Goal: Task Accomplishment & Management: Manage account settings

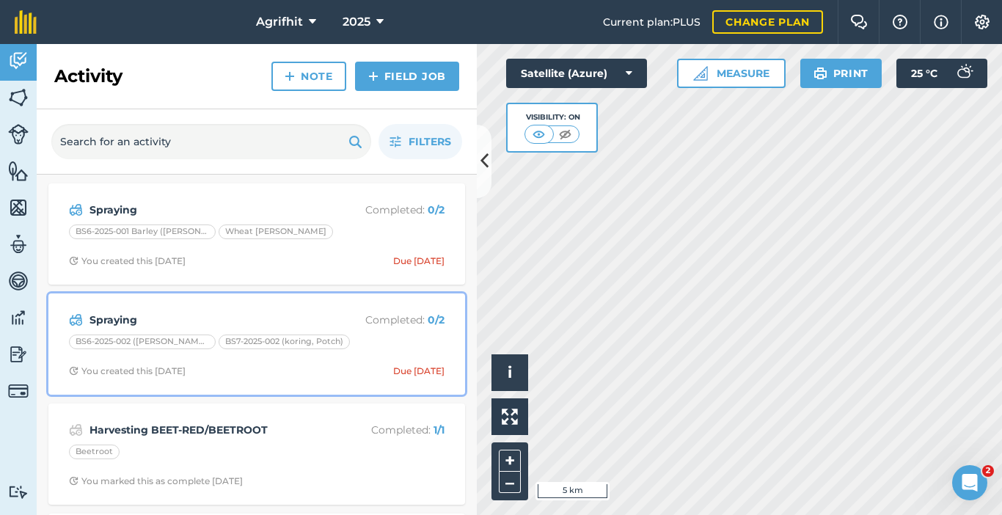
click at [392, 342] on div "BS6-2025-002 ([PERSON_NAME]) BS7-2025-002 (koring, Potch)" at bounding box center [256, 343] width 375 height 19
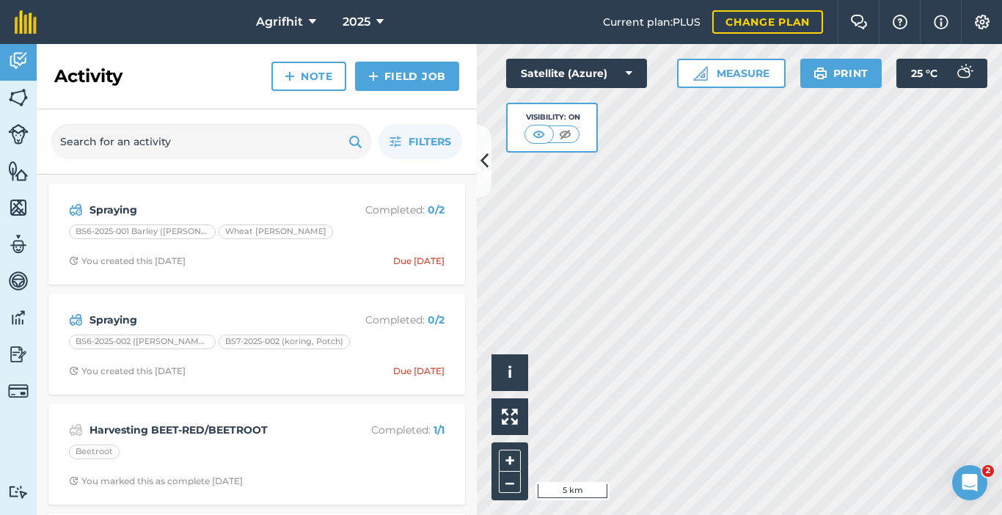
click at [393, 342] on div "Activity Note Field Job Filters Spraying Completed : 0 / 2 BS6-2025-001 Barley …" at bounding box center [257, 279] width 440 height 471
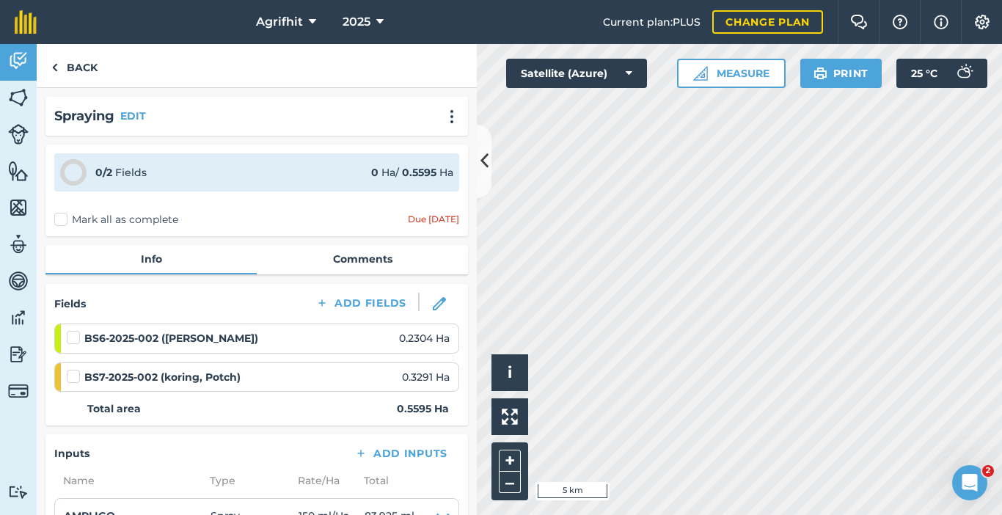
click at [289, 101] on div "Spraying EDIT" at bounding box center [256, 116] width 422 height 39
click at [73, 330] on label at bounding box center [76, 330] width 18 height 0
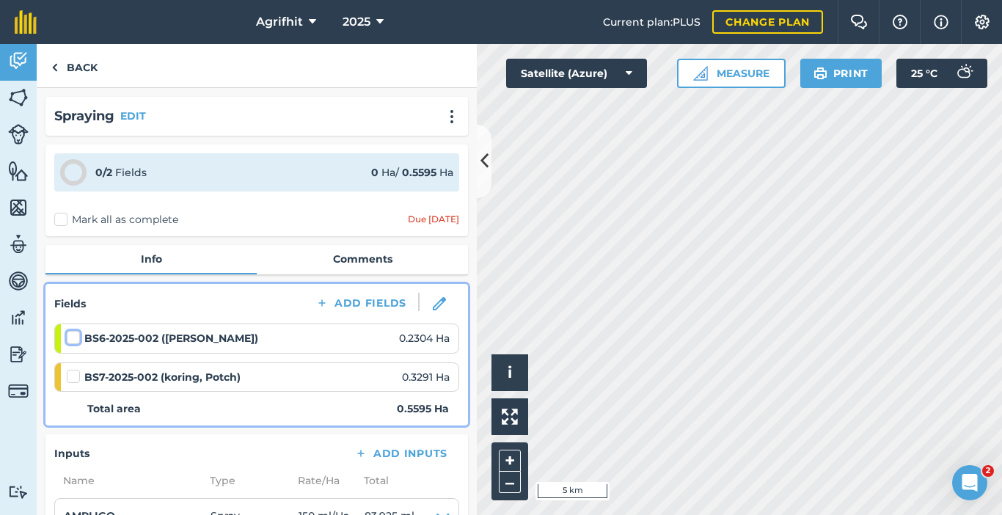
click at [73, 339] on input "checkbox" at bounding box center [72, 335] width 10 height 10
checkbox input "false"
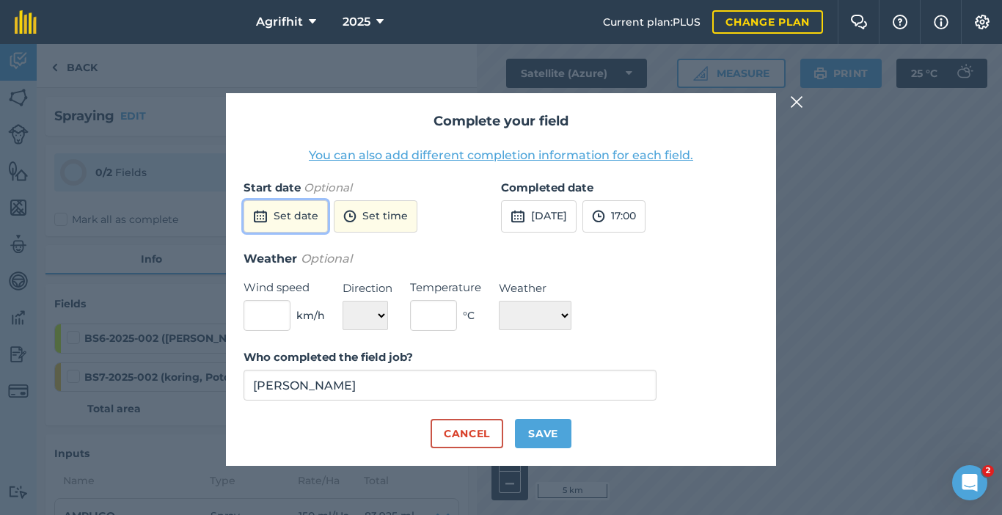
click at [289, 222] on button "Set date" at bounding box center [285, 216] width 84 height 32
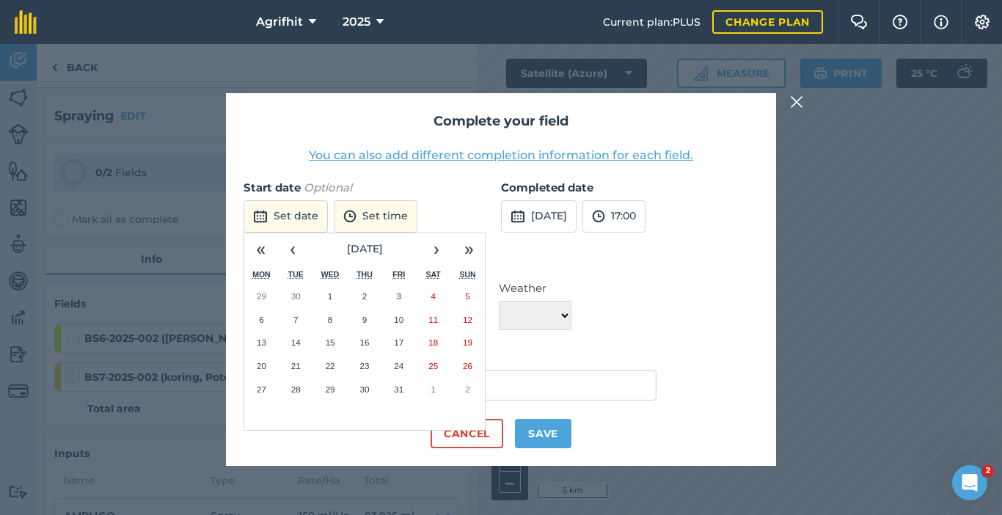
click at [264, 318] on button "6" at bounding box center [261, 319] width 34 height 23
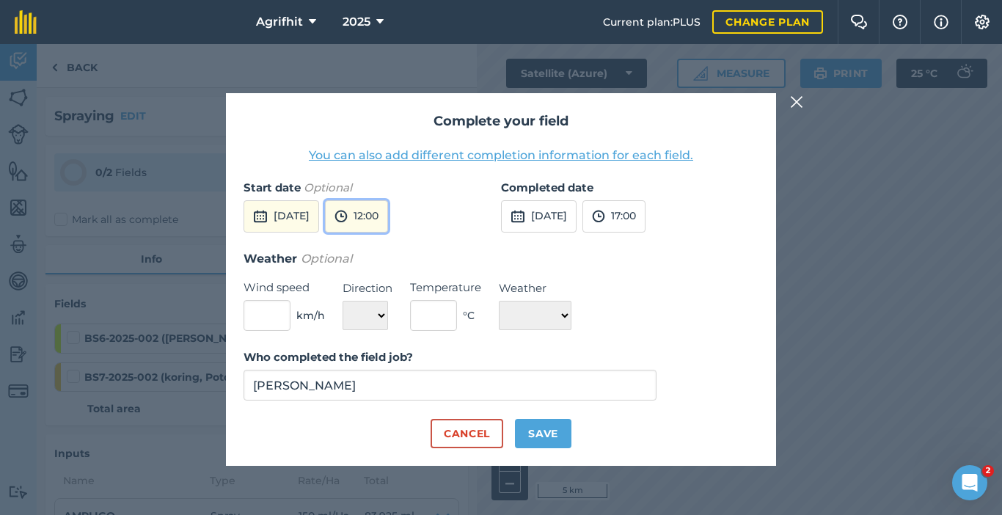
click at [388, 227] on button "12:00" at bounding box center [356, 216] width 63 height 32
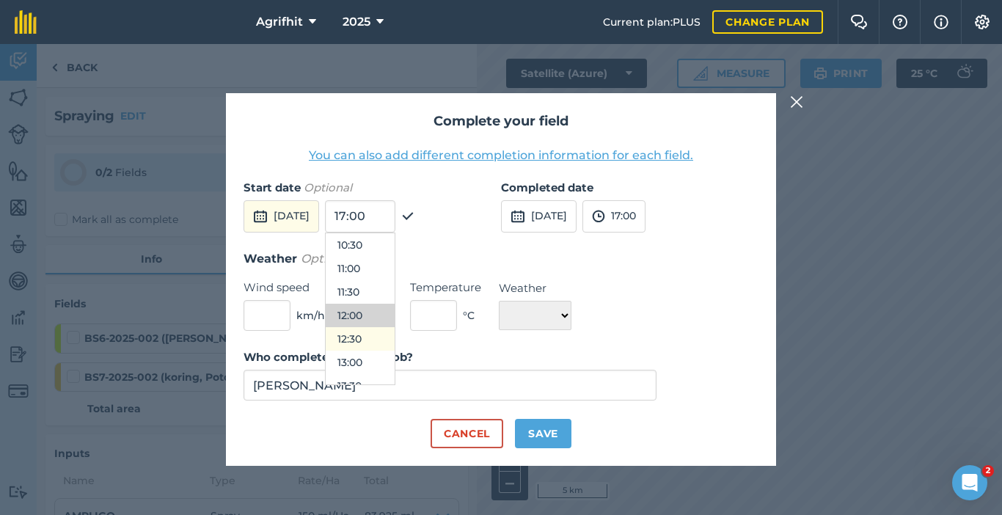
scroll to position [566, 0]
click at [394, 283] on button "13:00" at bounding box center [360, 288] width 69 height 23
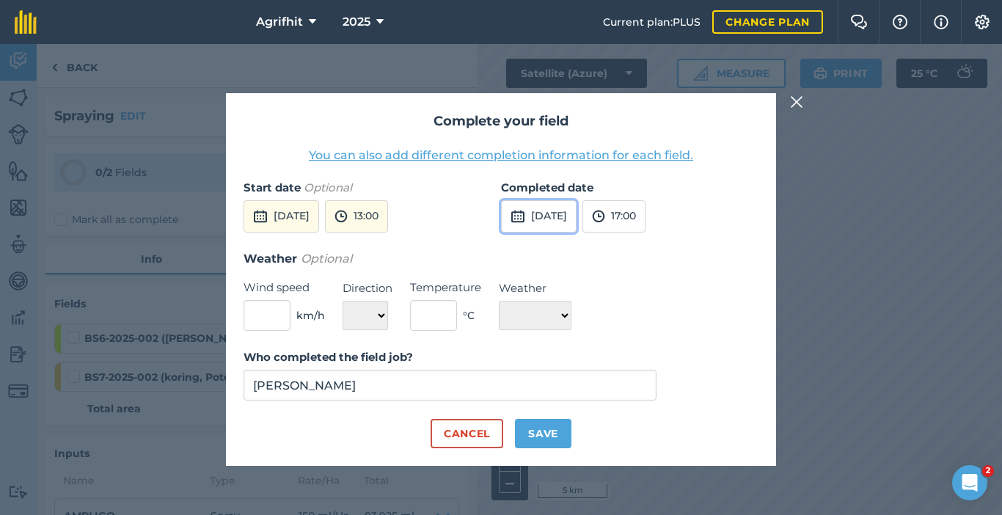
click at [576, 217] on button "[DATE]" at bounding box center [539, 216] width 76 height 32
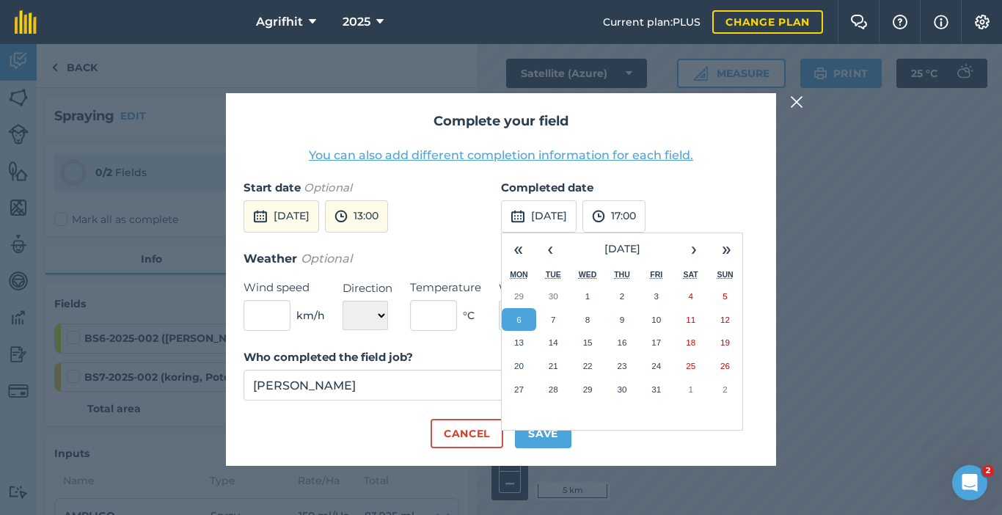
drag, startPoint x: 522, startPoint y: 320, endPoint x: 565, endPoint y: 313, distance: 43.0
click at [524, 320] on button "6" at bounding box center [519, 319] width 34 height 23
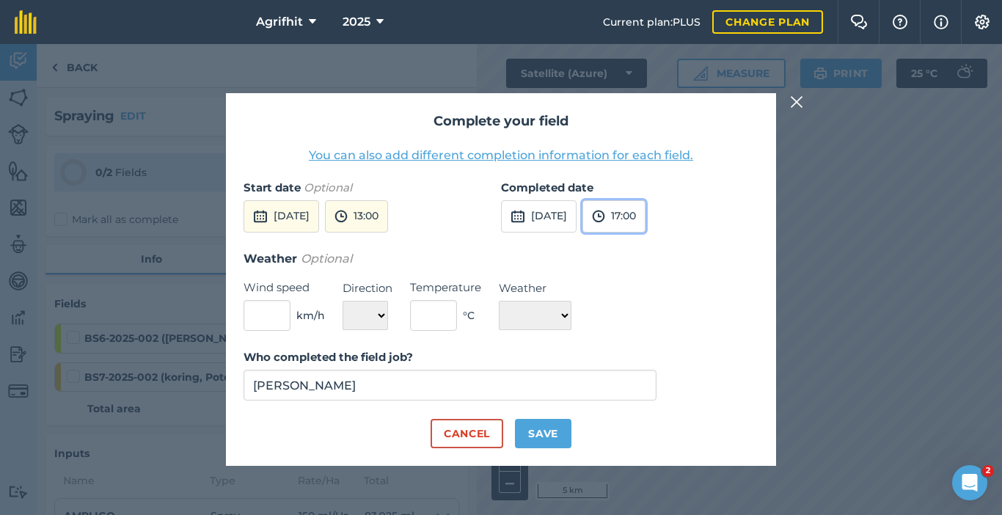
click at [645, 218] on button "17:00" at bounding box center [613, 216] width 63 height 32
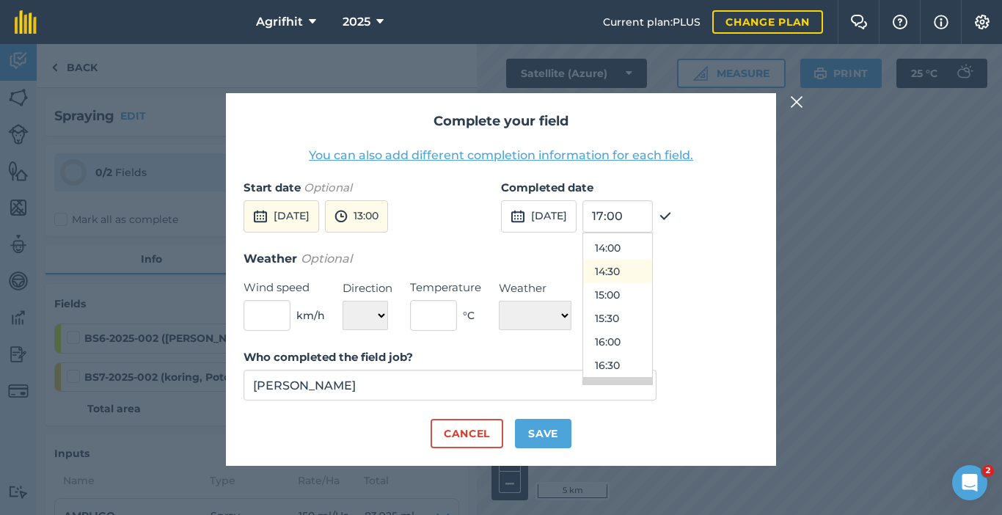
scroll to position [581, 0]
click at [643, 295] on button "13:30" at bounding box center [617, 297] width 69 height 23
click at [273, 325] on input "text" at bounding box center [266, 315] width 47 height 31
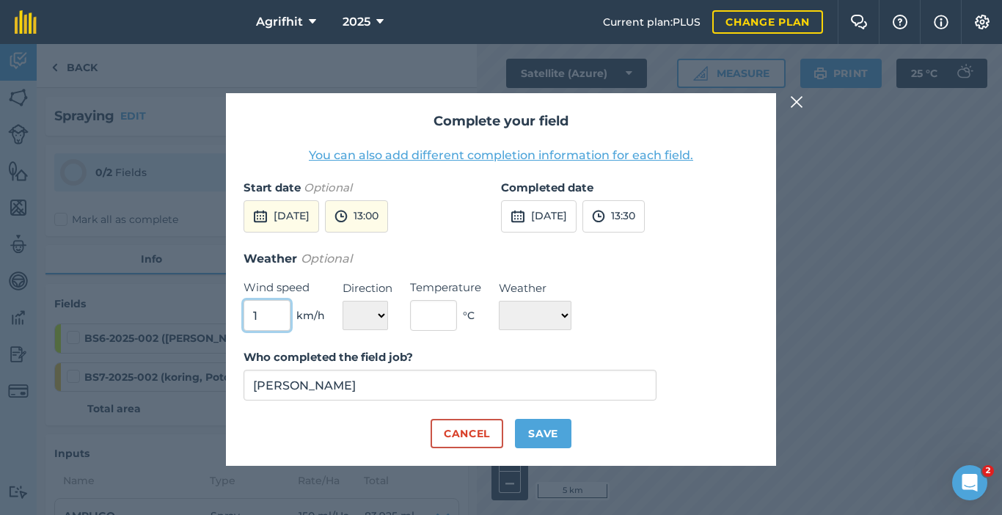
type input "1"
click at [384, 320] on select "N NE E SE S SW W NW" at bounding box center [364, 315] width 45 height 29
select select "NE"
click at [342, 301] on select "N NE E SE S SW W NW" at bounding box center [364, 315] width 45 height 29
click at [427, 322] on input "text" at bounding box center [433, 315] width 47 height 31
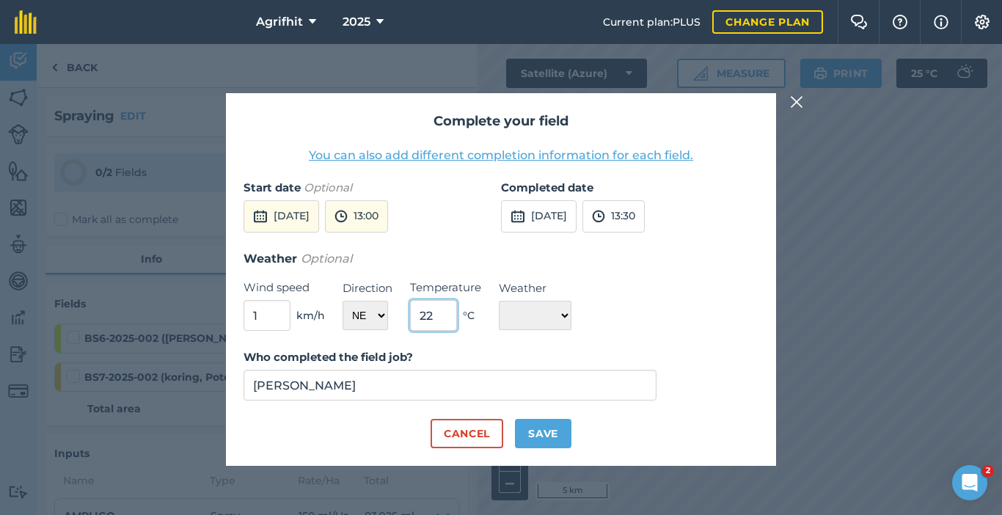
type input "22"
click at [571, 320] on select "☀️ Sunny 🌧 Rainy ⛅️ Cloudy 🌨 Snow ❄️ Icy" at bounding box center [535, 315] width 73 height 29
select select "Sunny"
click at [499, 301] on select "☀️ Sunny 🌧 Rainy ⛅️ Cloudy 🌨 Snow ❄️ Icy" at bounding box center [535, 315] width 73 height 29
click at [533, 438] on button "Save" at bounding box center [543, 433] width 56 height 29
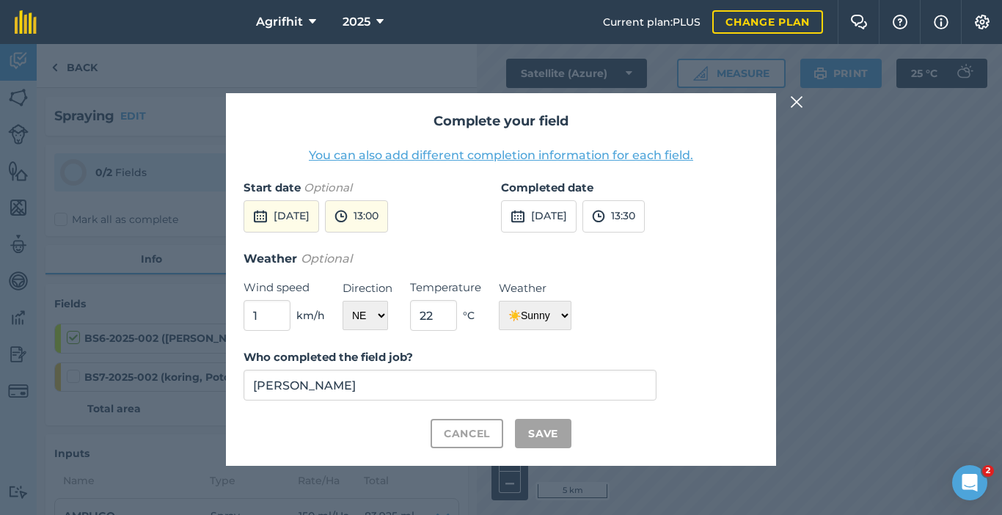
checkbox input "true"
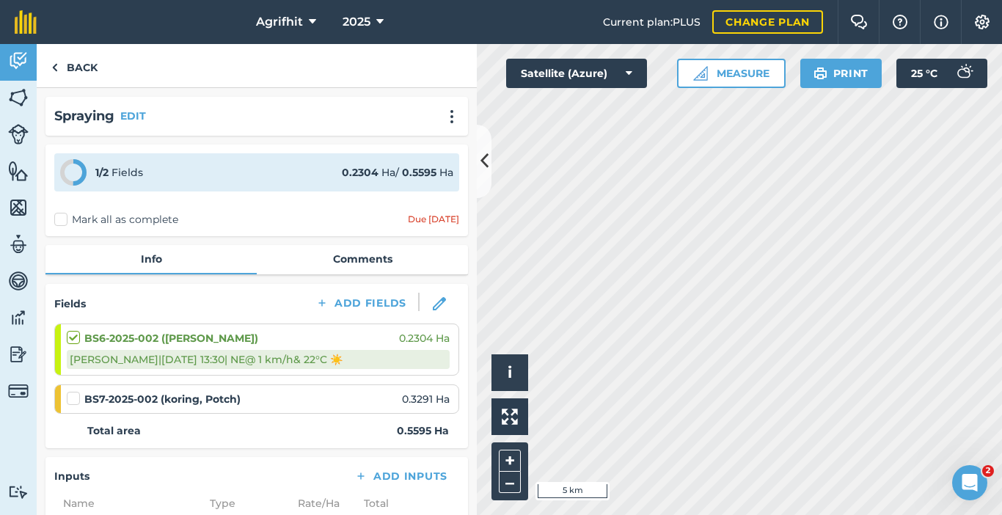
click at [75, 391] on label at bounding box center [76, 391] width 18 height 0
click at [75, 399] on input "checkbox" at bounding box center [72, 396] width 10 height 10
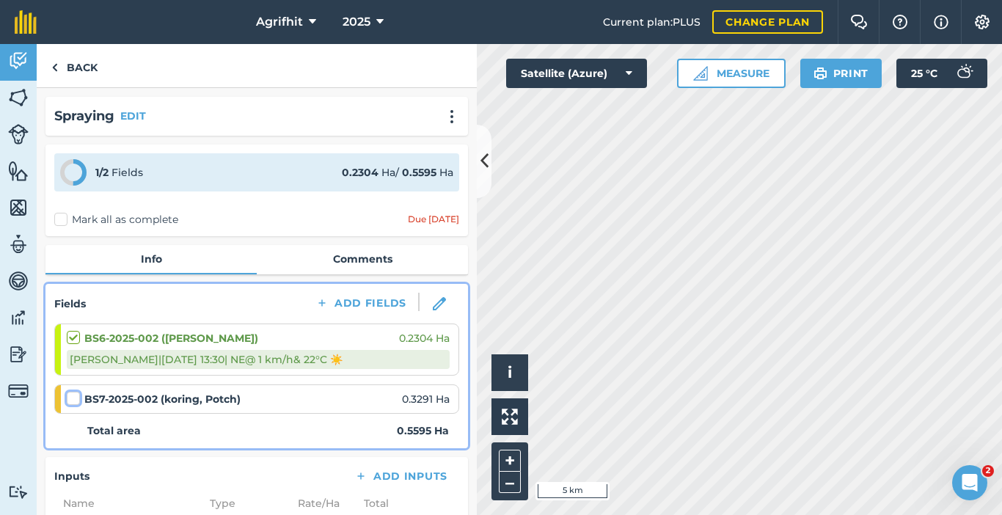
checkbox input "false"
select select "NE"
select select "Sunny"
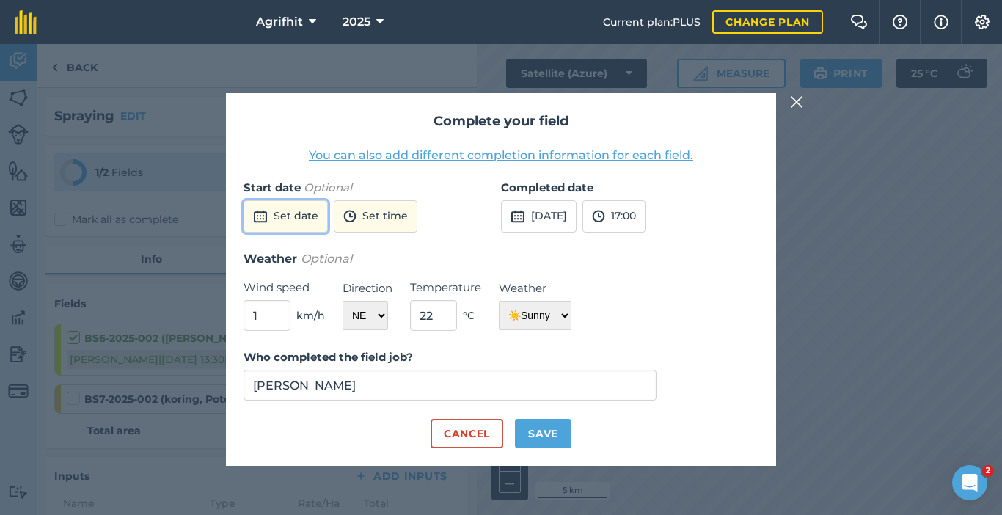
click at [302, 223] on button "Set date" at bounding box center [285, 216] width 84 height 32
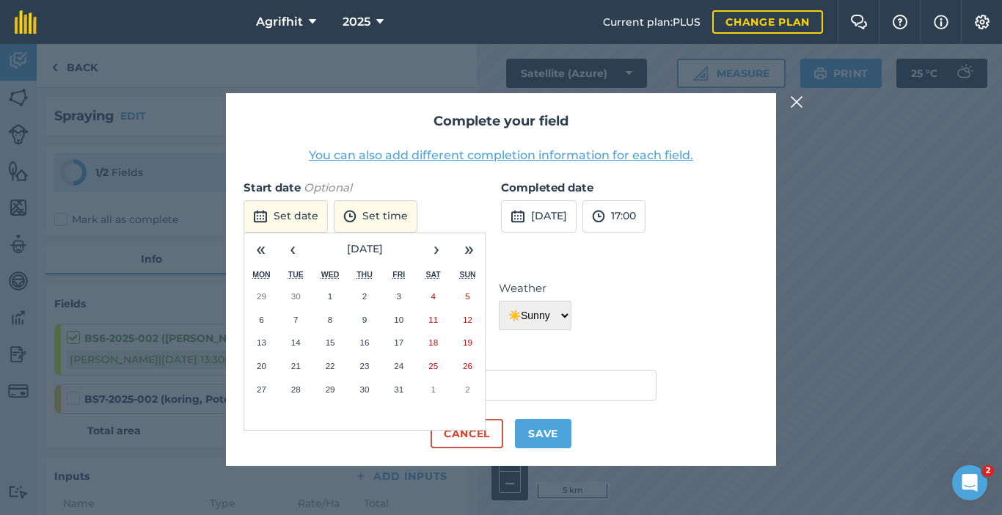
click at [269, 320] on button "6" at bounding box center [261, 319] width 34 height 23
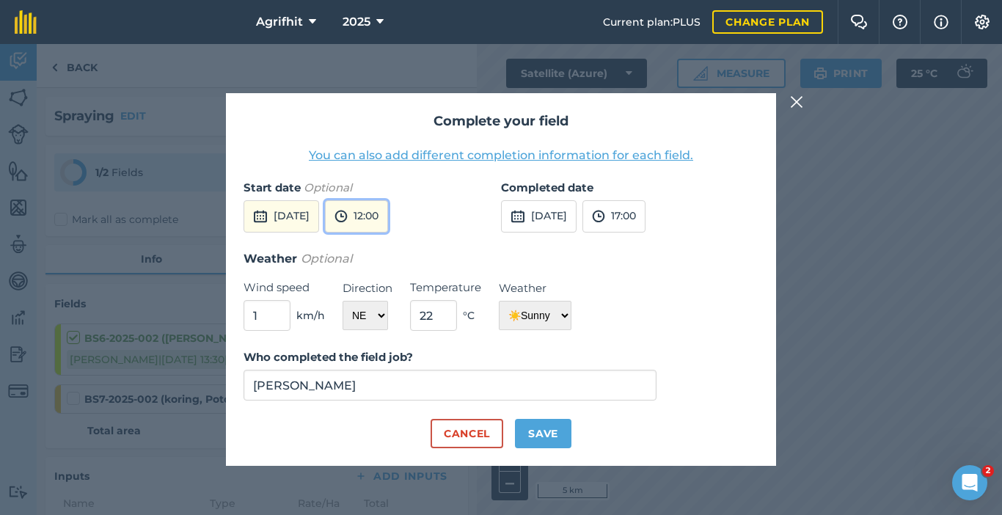
click at [388, 224] on button "12:00" at bounding box center [356, 216] width 63 height 32
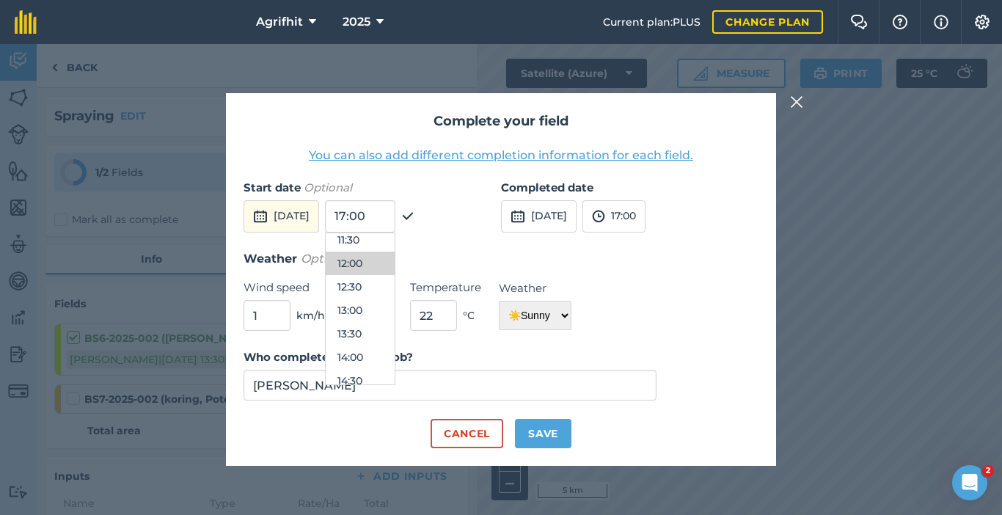
scroll to position [639, 0]
click at [391, 265] on button "14:00" at bounding box center [360, 262] width 69 height 23
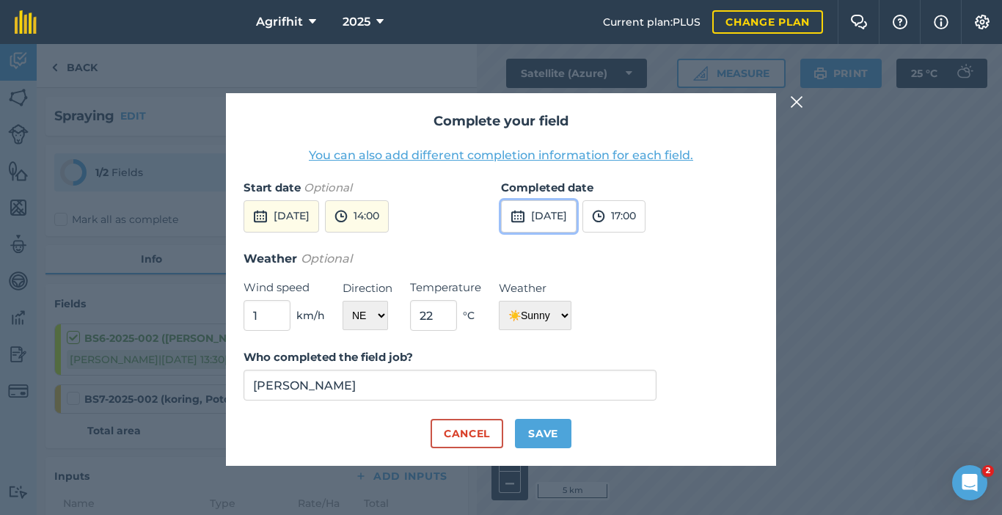
click at [526, 227] on button "[DATE]" at bounding box center [539, 216] width 76 height 32
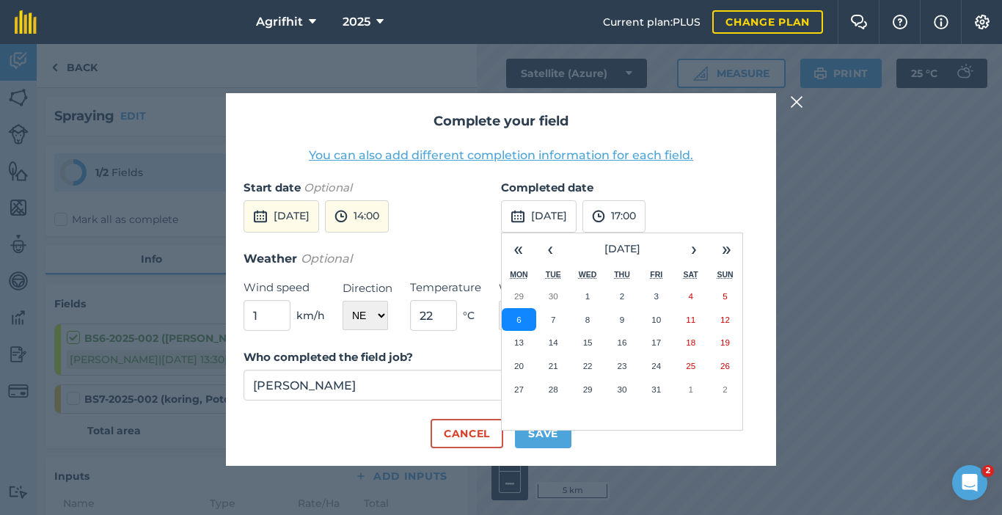
click at [519, 315] on abbr "6" at bounding box center [518, 320] width 4 height 10
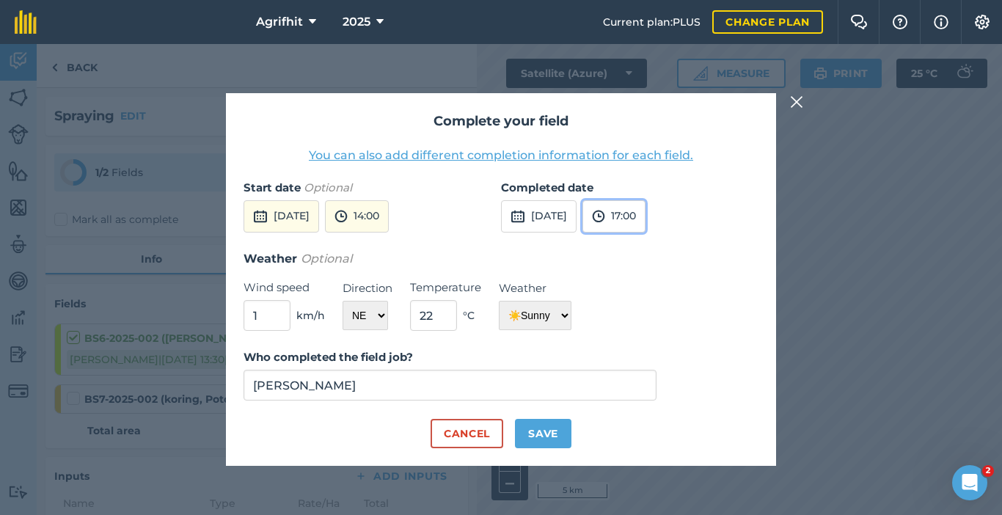
click at [605, 222] on img at bounding box center [598, 216] width 13 height 18
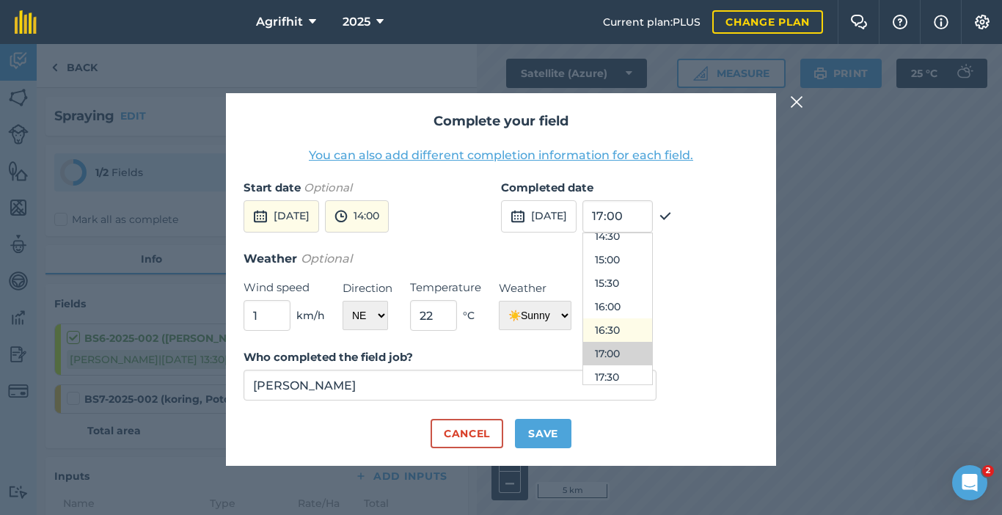
scroll to position [654, 0]
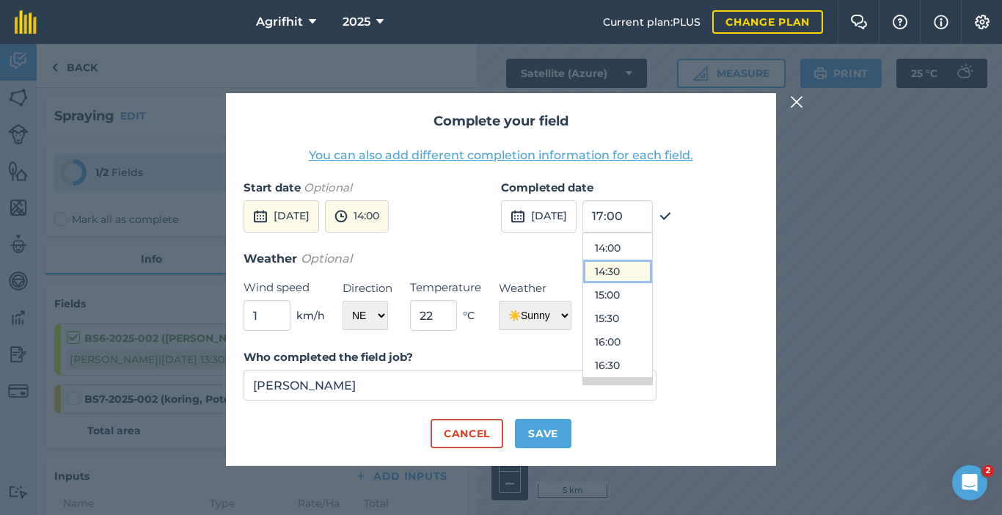
click at [642, 276] on button "14:30" at bounding box center [617, 271] width 69 height 23
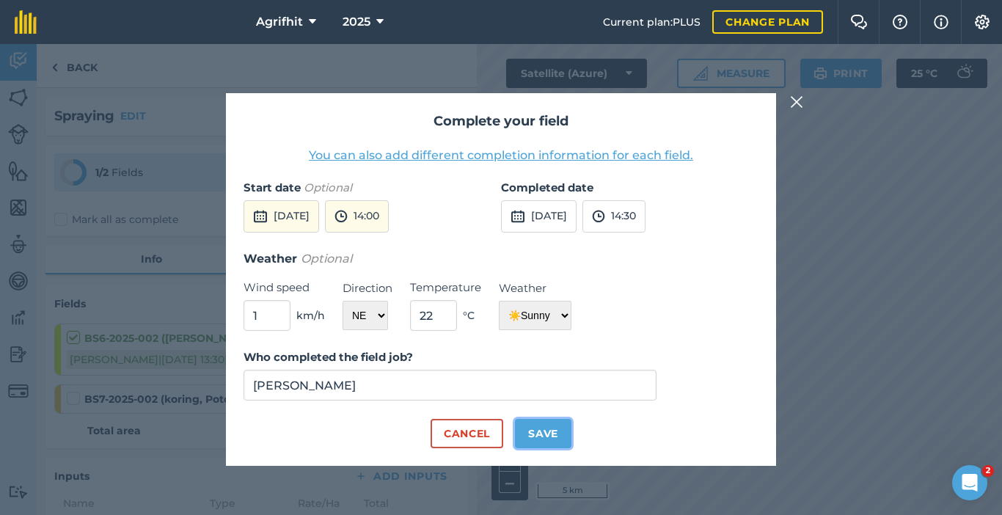
click at [532, 430] on button "Save" at bounding box center [543, 433] width 56 height 29
checkbox input "true"
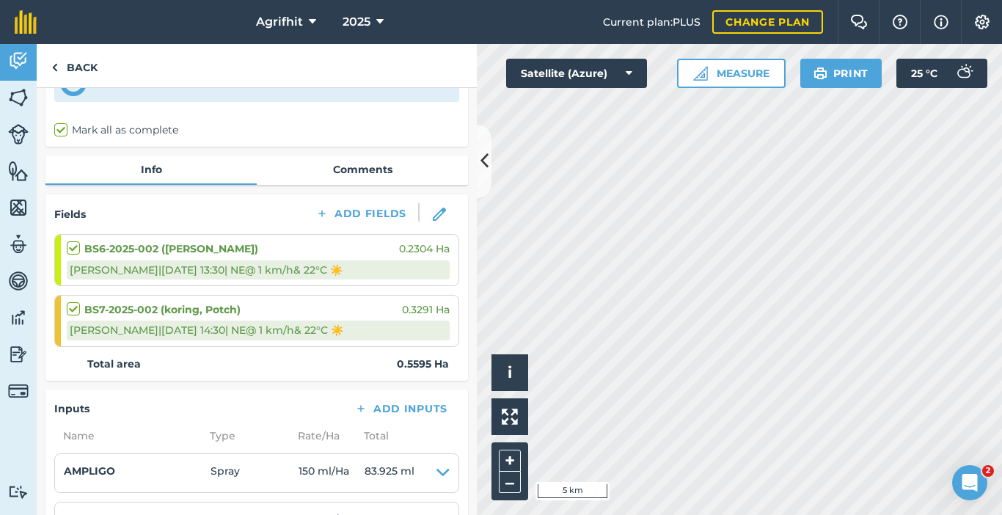
scroll to position [220, 0]
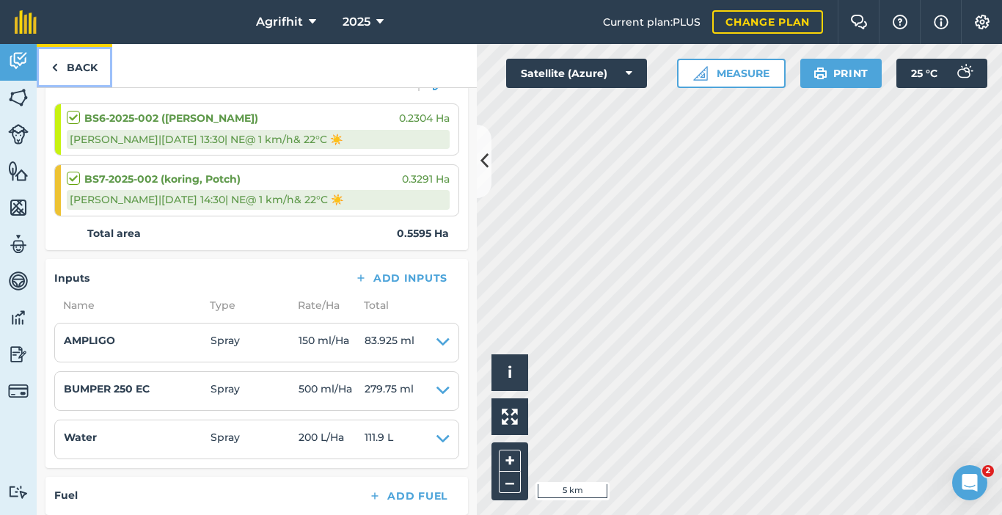
drag, startPoint x: 67, startPoint y: 73, endPoint x: 935, endPoint y: 1, distance: 870.3
click at [67, 73] on link "Back" at bounding box center [75, 65] width 76 height 43
